Goal: Unclear

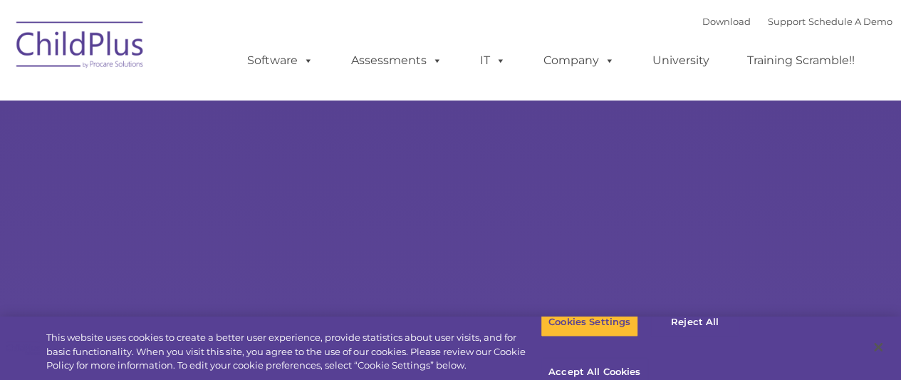
select select "MEDIUM"
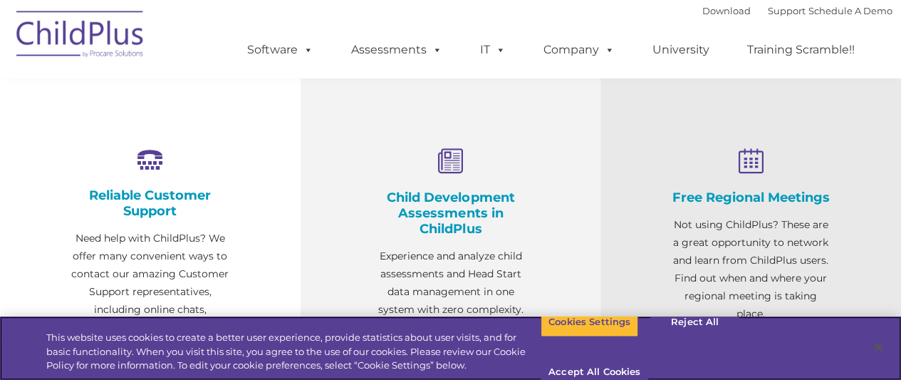
scroll to position [447, 0]
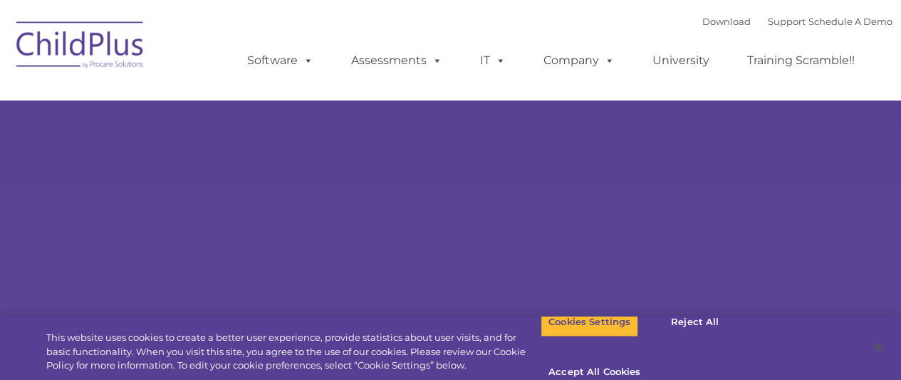
type input ""
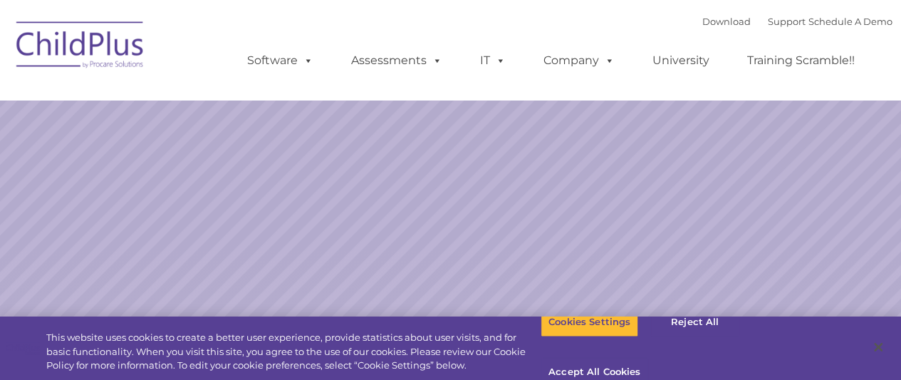
select select "MEDIUM"
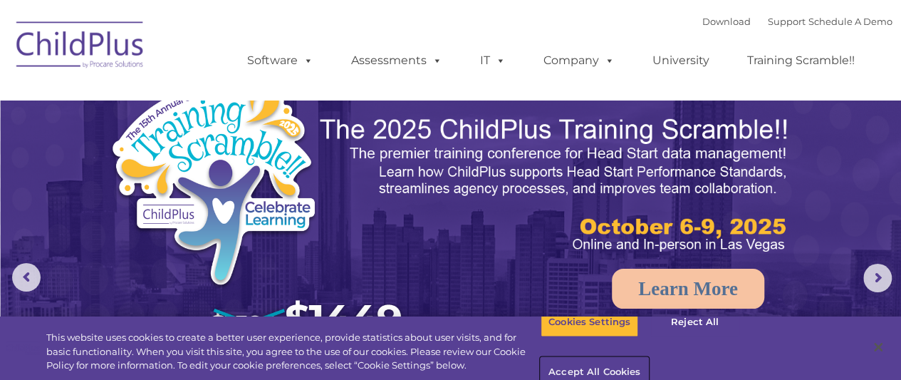
click at [648, 358] on button "Accept All Cookies" at bounding box center [595, 373] width 108 height 30
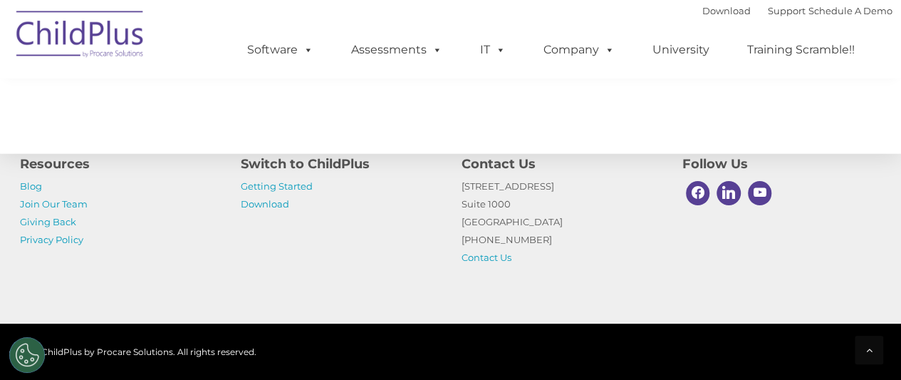
scroll to position [1675, 0]
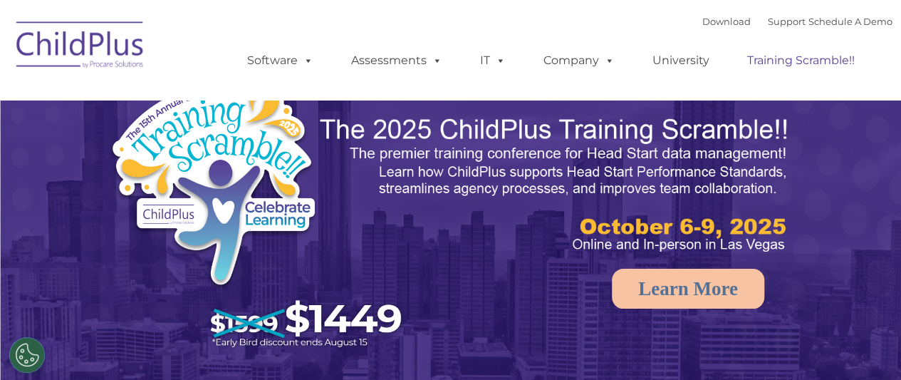
select select "MEDIUM"
